Goal: Transaction & Acquisition: Purchase product/service

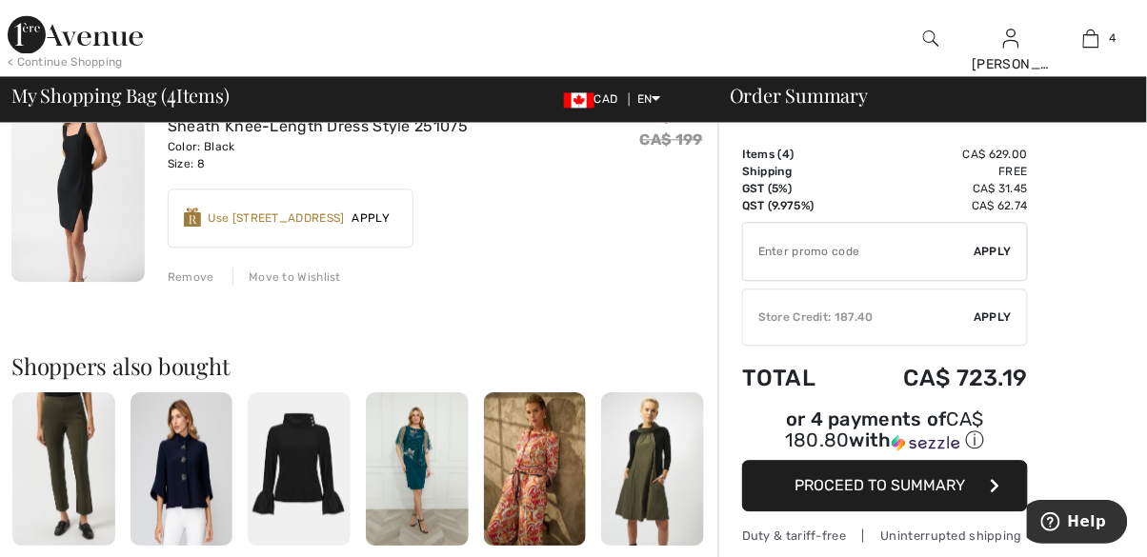
click at [1115, 40] on span "4" at bounding box center [1112, 38] width 7 height 17
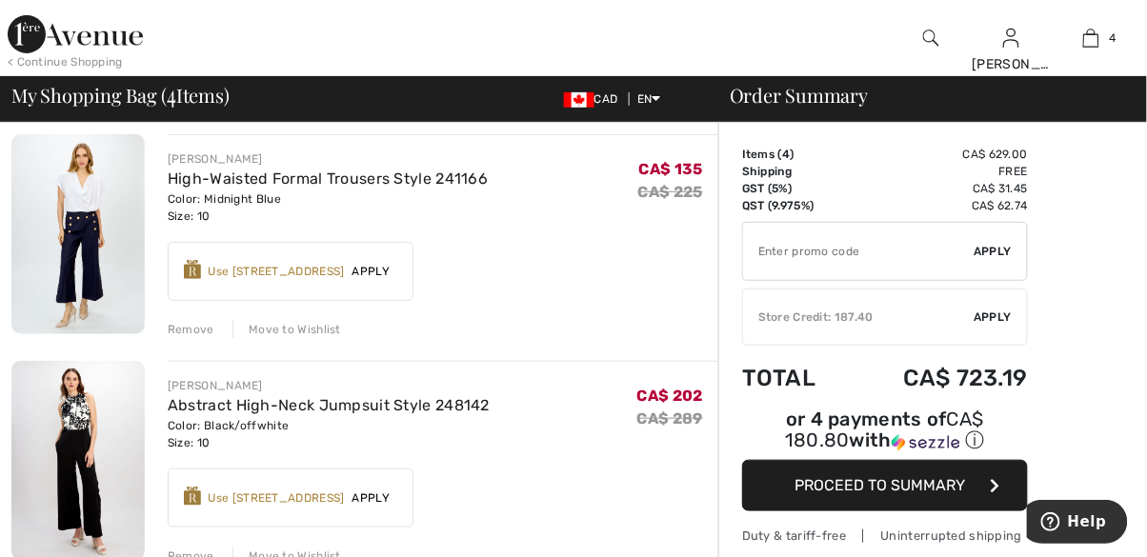
scroll to position [154, 0]
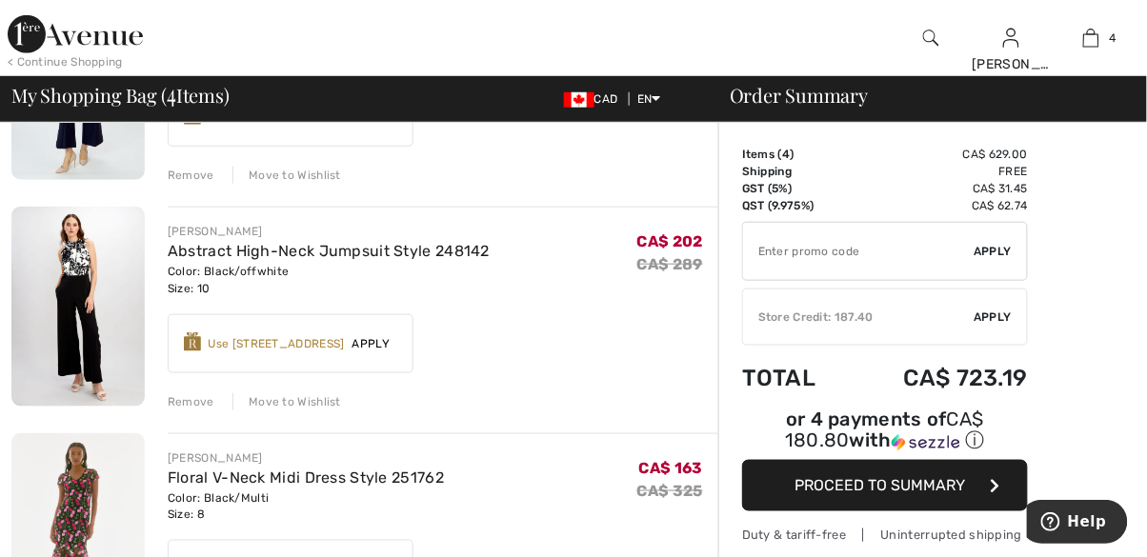
click at [93, 336] on img at bounding box center [77, 307] width 133 height 200
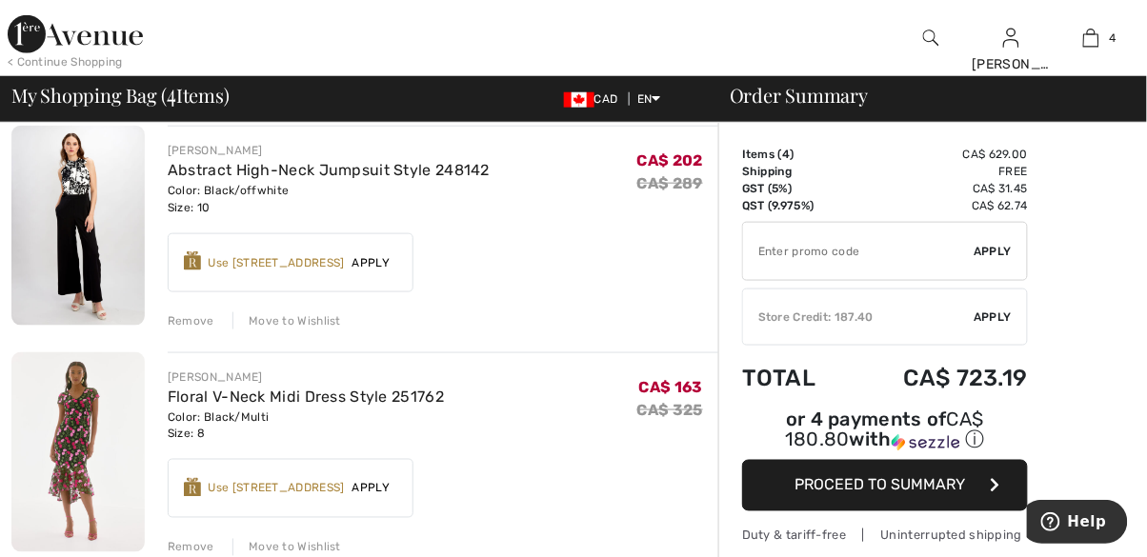
scroll to position [391, 0]
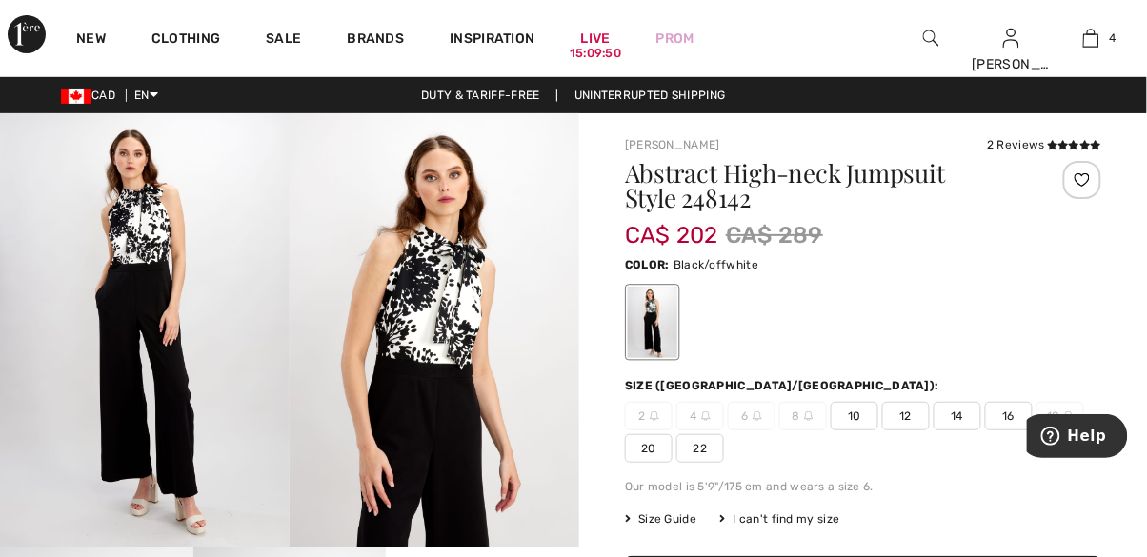
click at [1101, 37] on link "4" at bounding box center [1091, 38] width 78 height 23
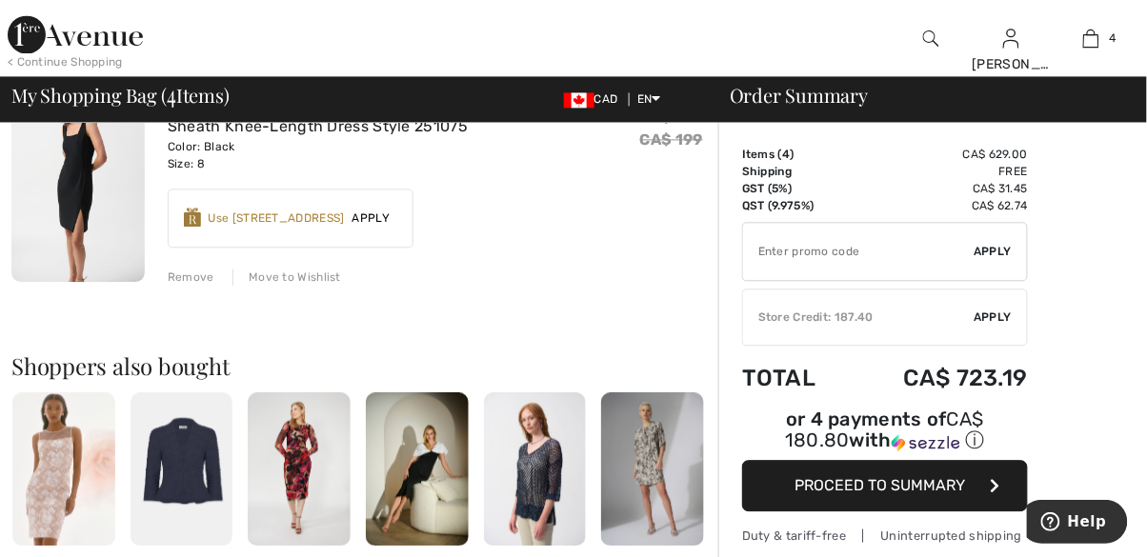
scroll to position [885, 0]
